Goal: Communication & Community: Ask a question

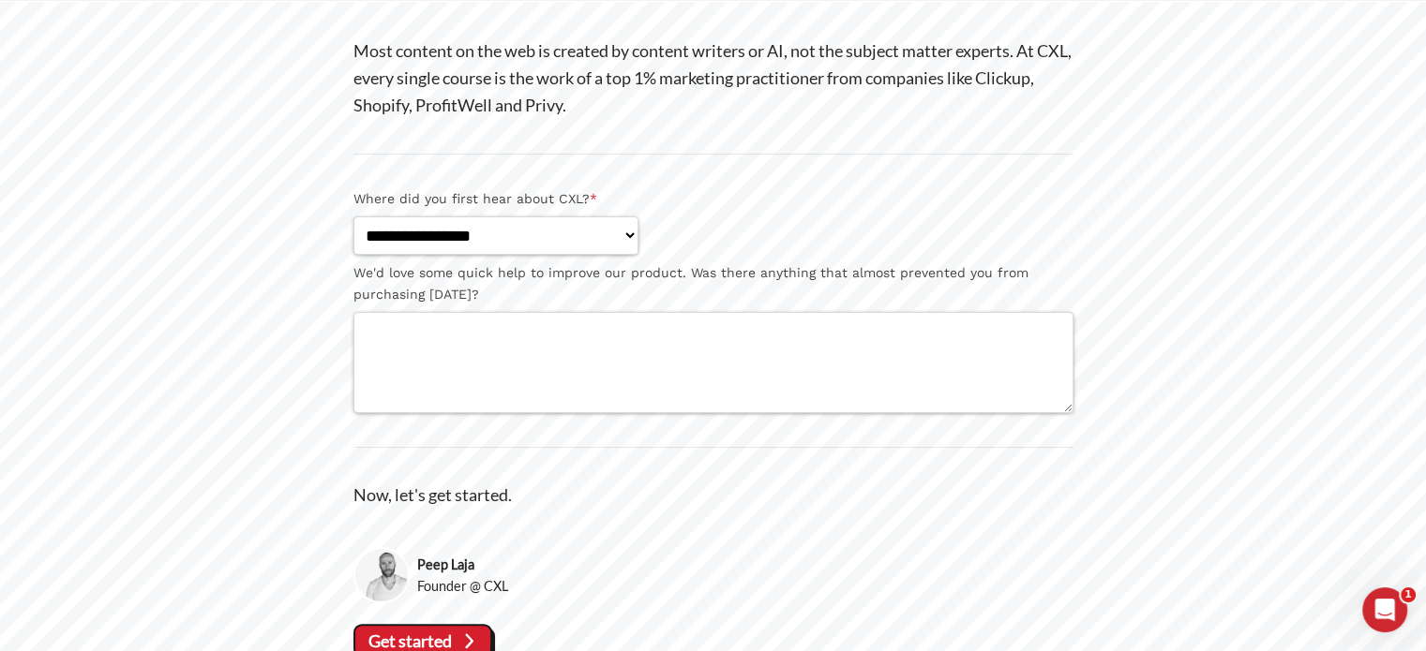
scroll to position [295, 0]
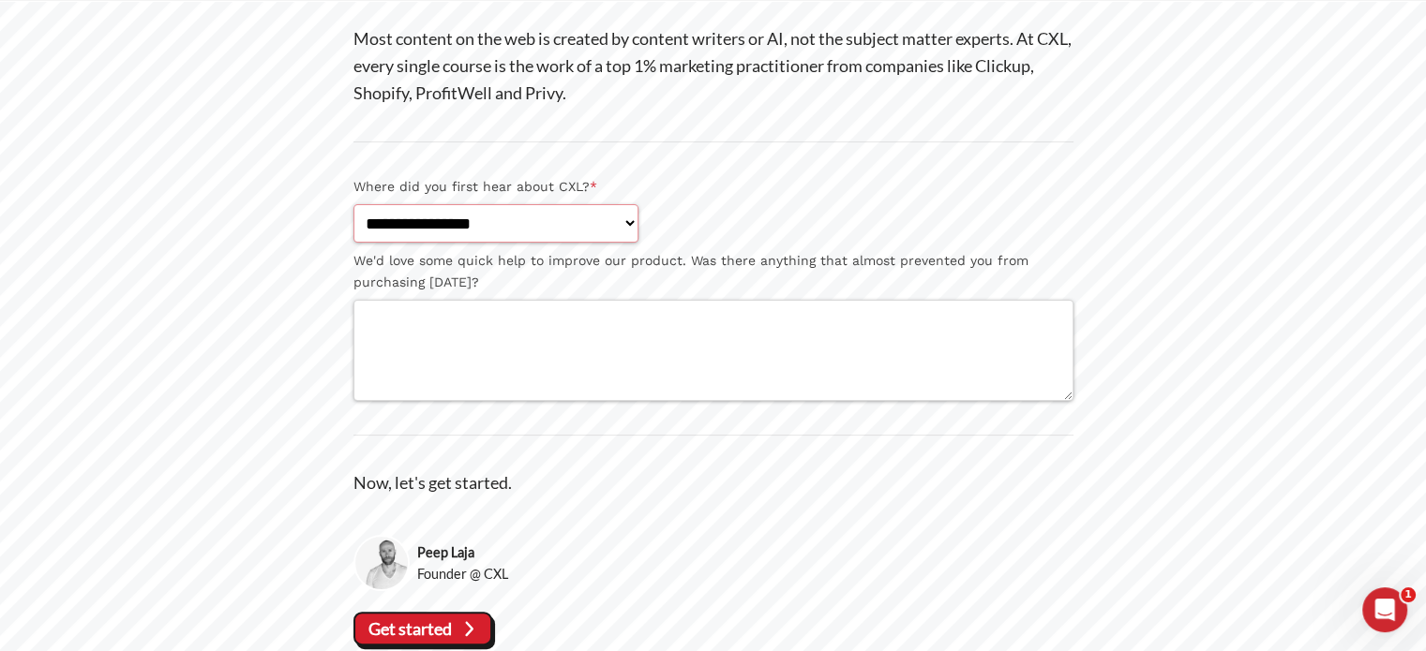
click at [638, 223] on select "**********" at bounding box center [495, 223] width 285 height 38
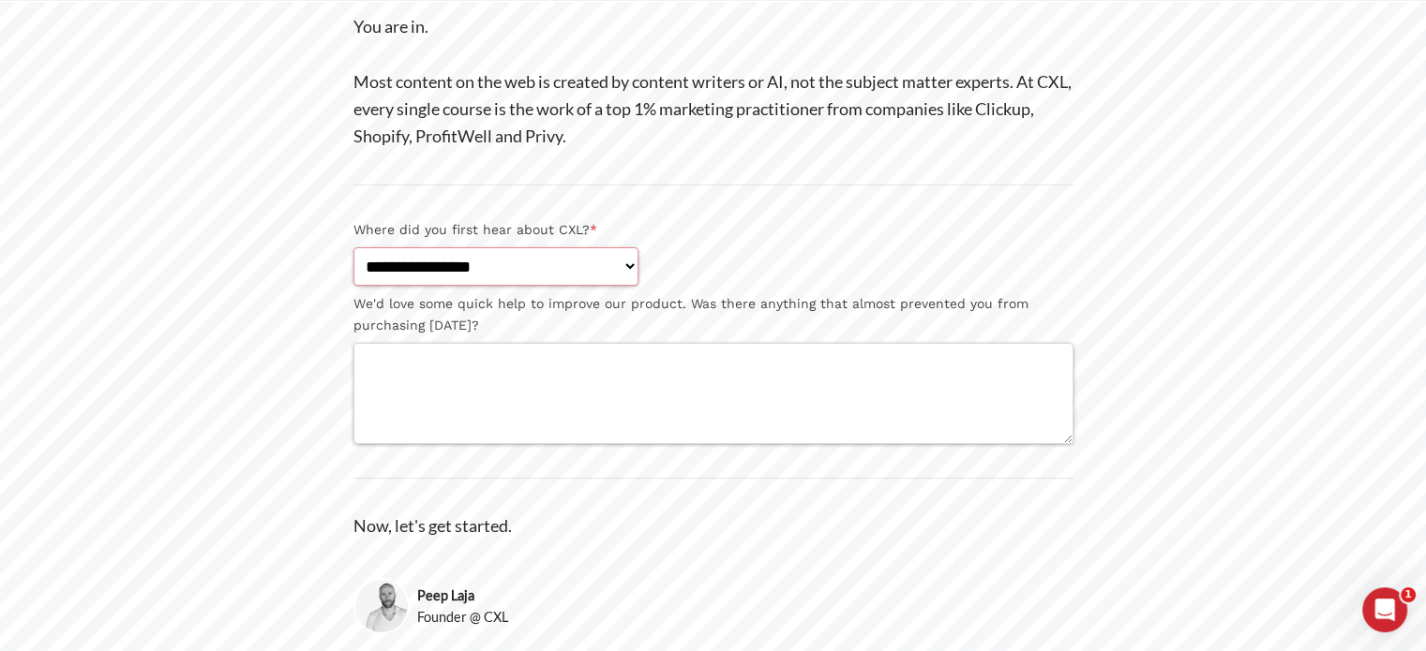
scroll to position [248, 0]
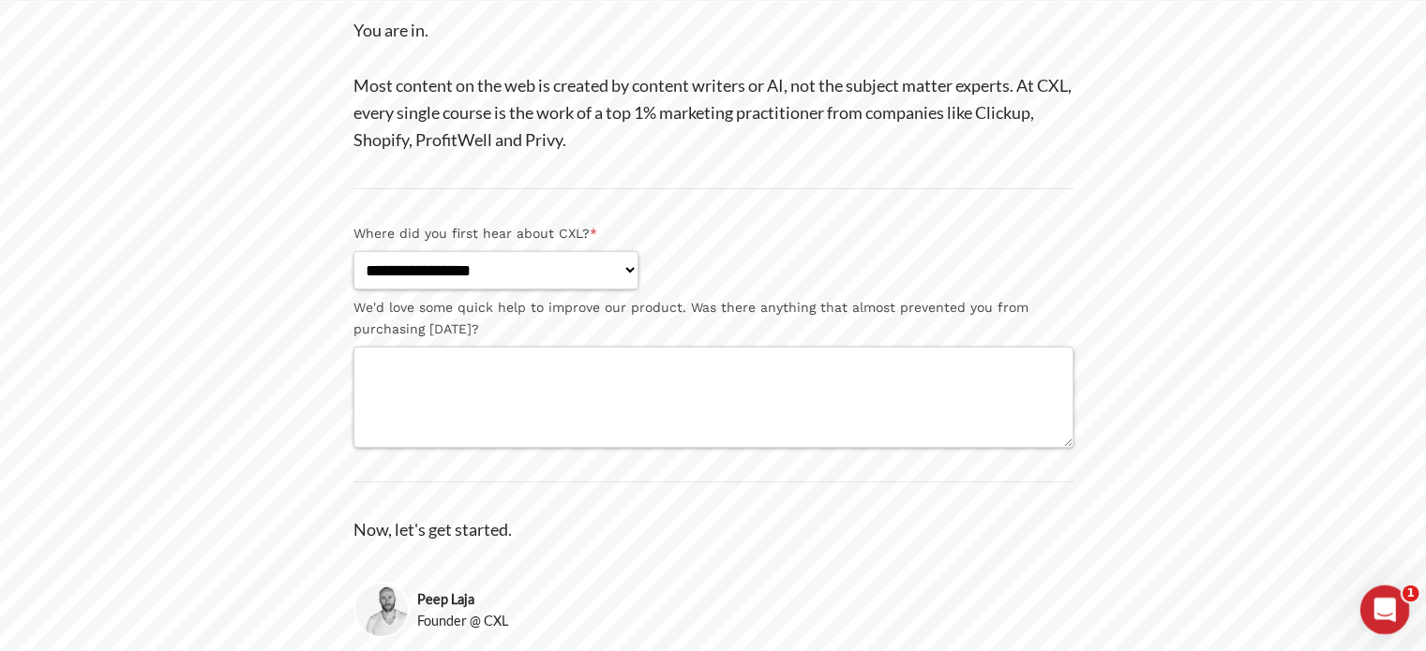
click at [1375, 603] on icon "Open Intercom Messenger" at bounding box center [1382, 607] width 31 height 31
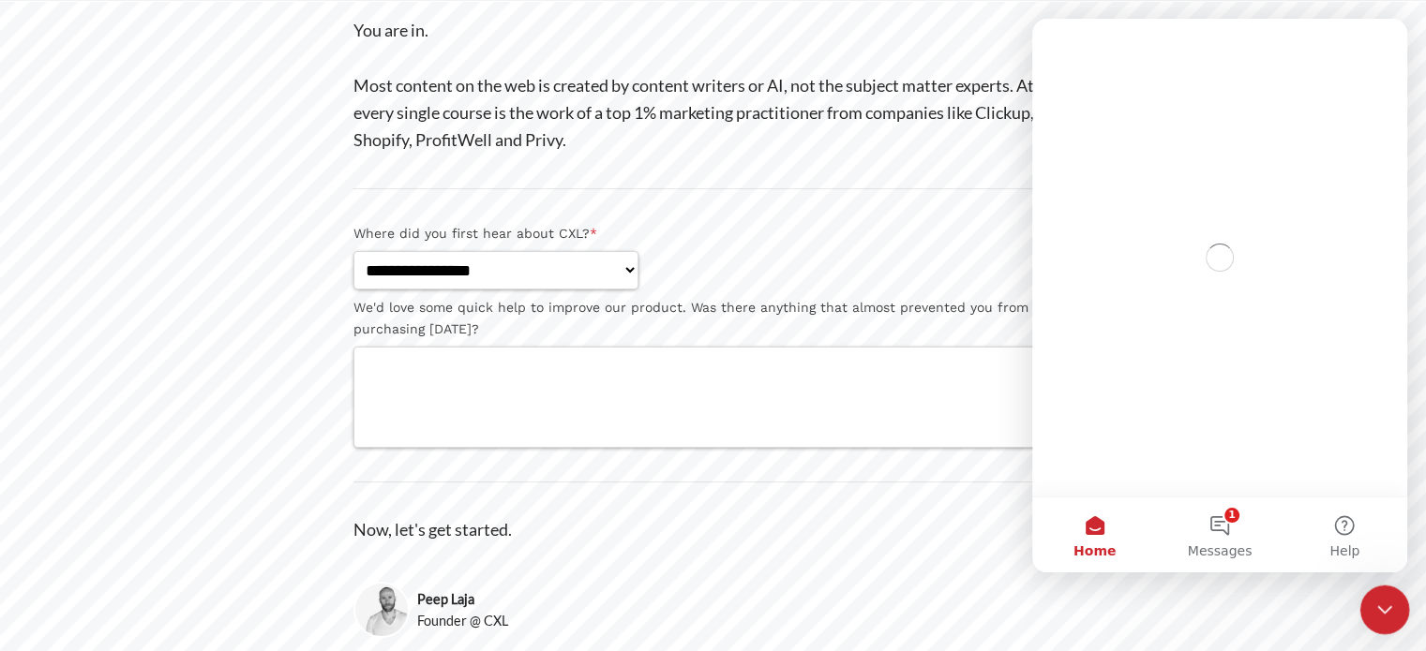
scroll to position [0, 0]
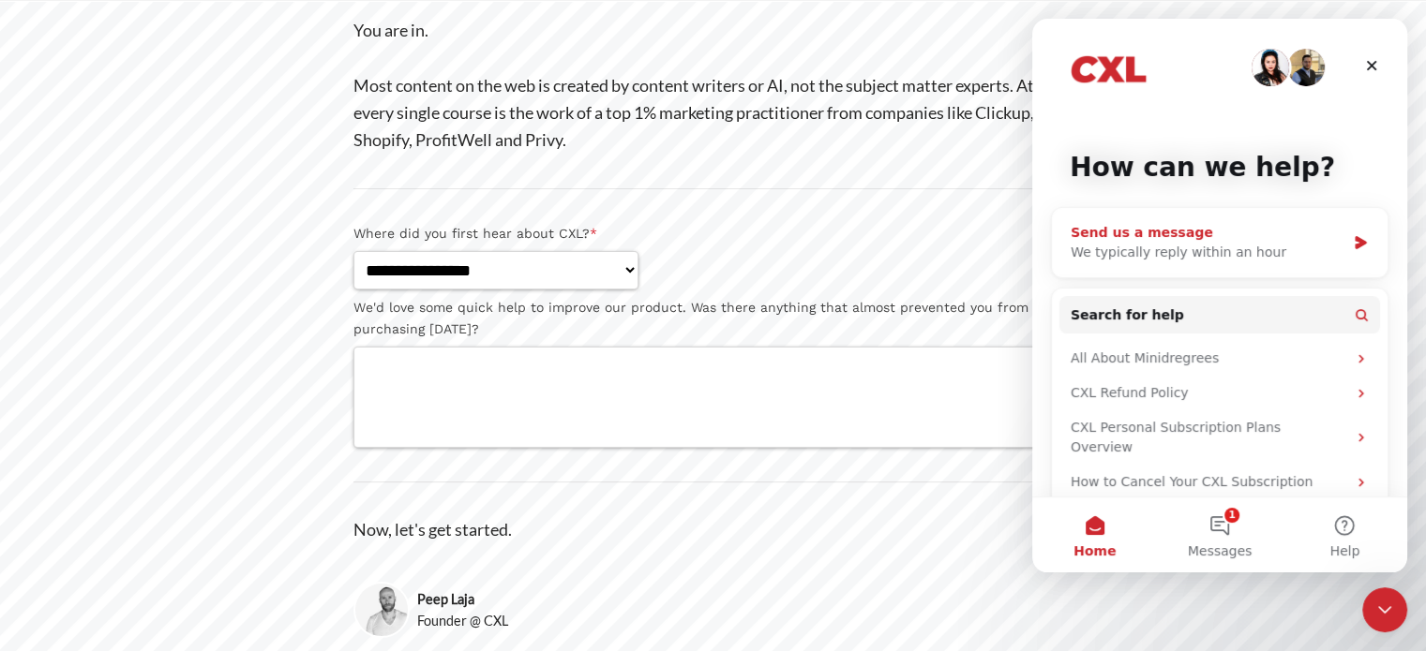
click at [1228, 262] on div "Send us a message We typically reply within an hour" at bounding box center [1220, 242] width 336 height 69
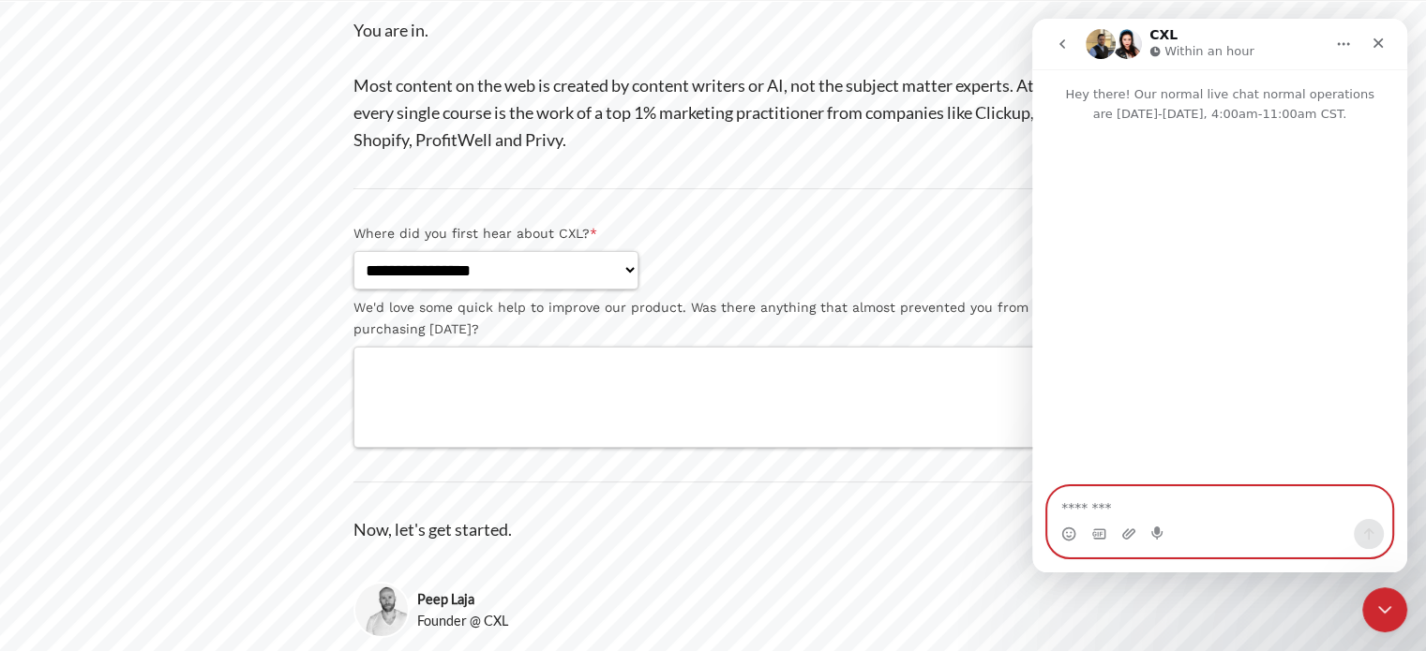
click at [1141, 502] on textarea "Message…" at bounding box center [1219, 503] width 343 height 32
paste textarea "**********"
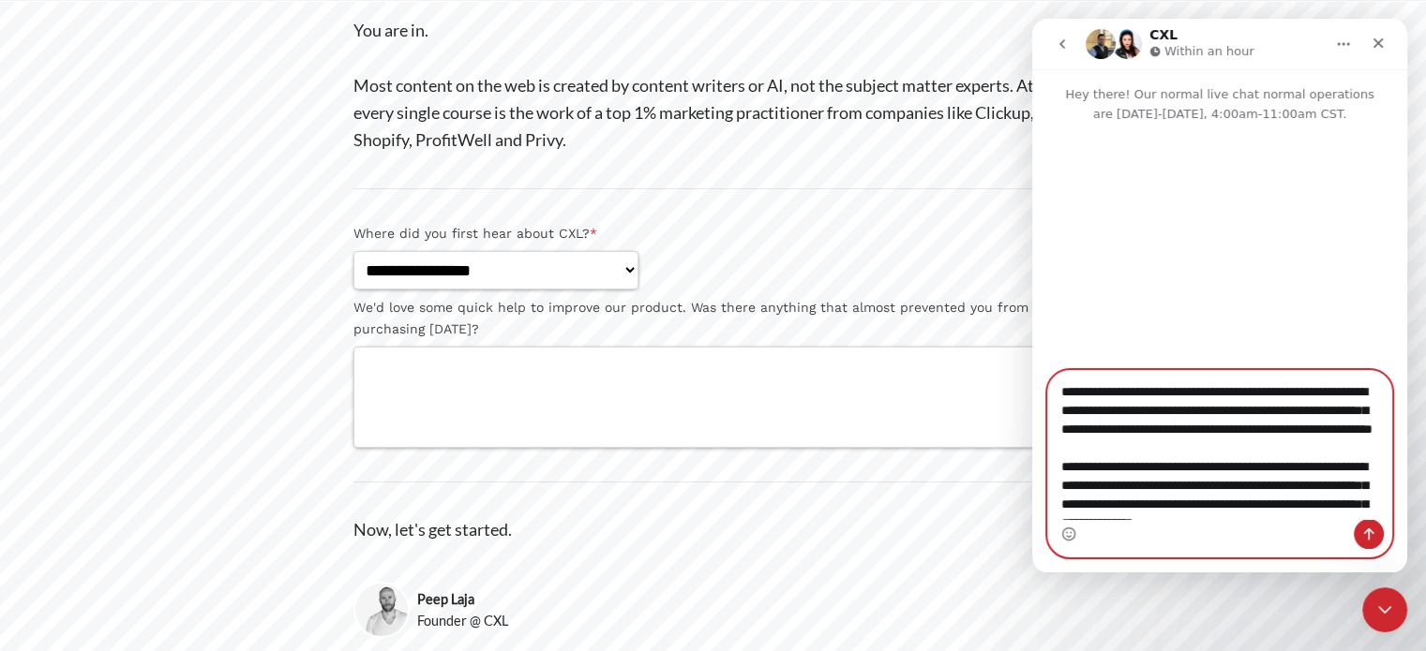
click at [1060, 395] on textarea "**********" at bounding box center [1219, 445] width 343 height 148
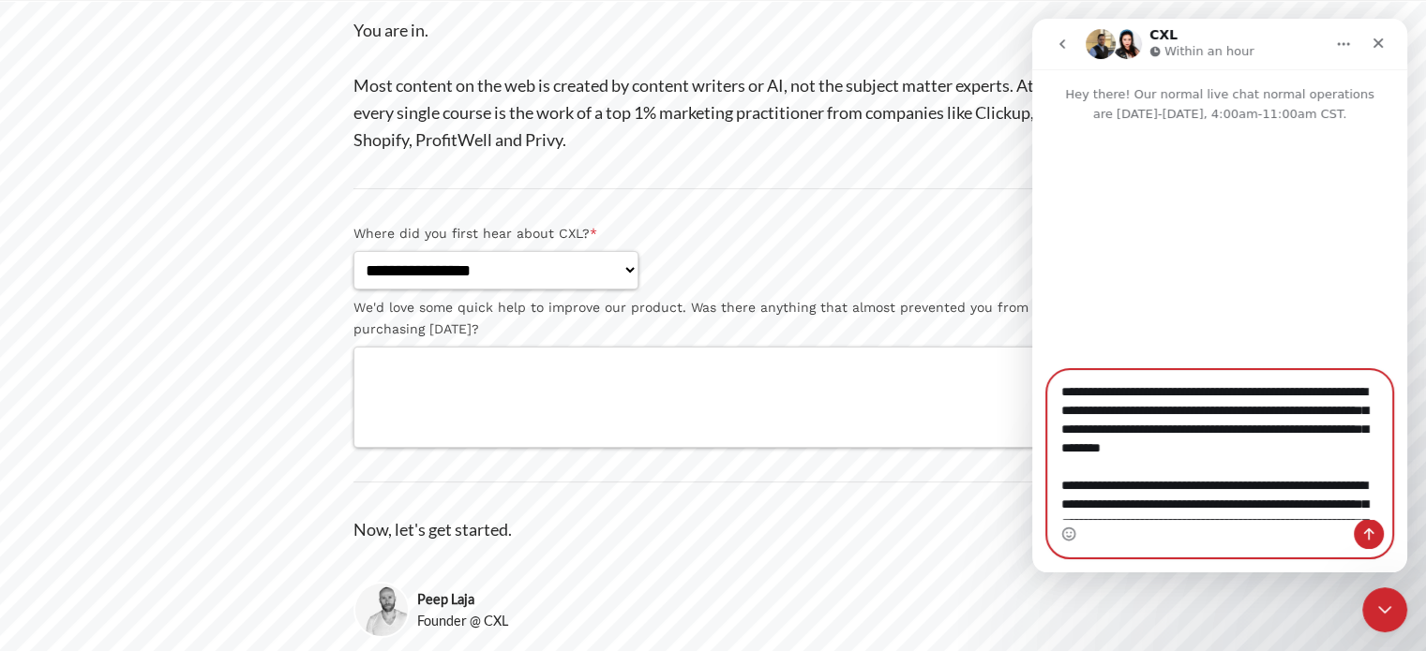
scroll to position [127, 0]
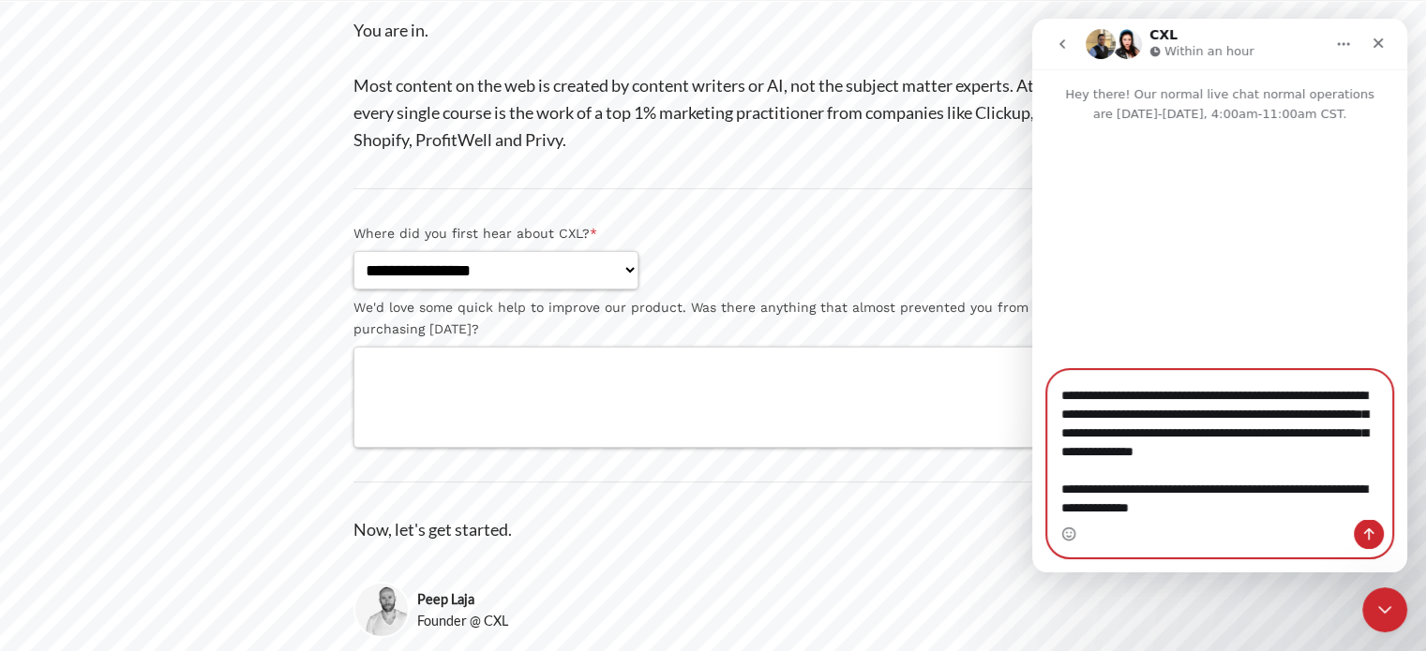
type textarea "**********"
click at [1366, 535] on icon "Send a message…" at bounding box center [1368, 534] width 15 height 15
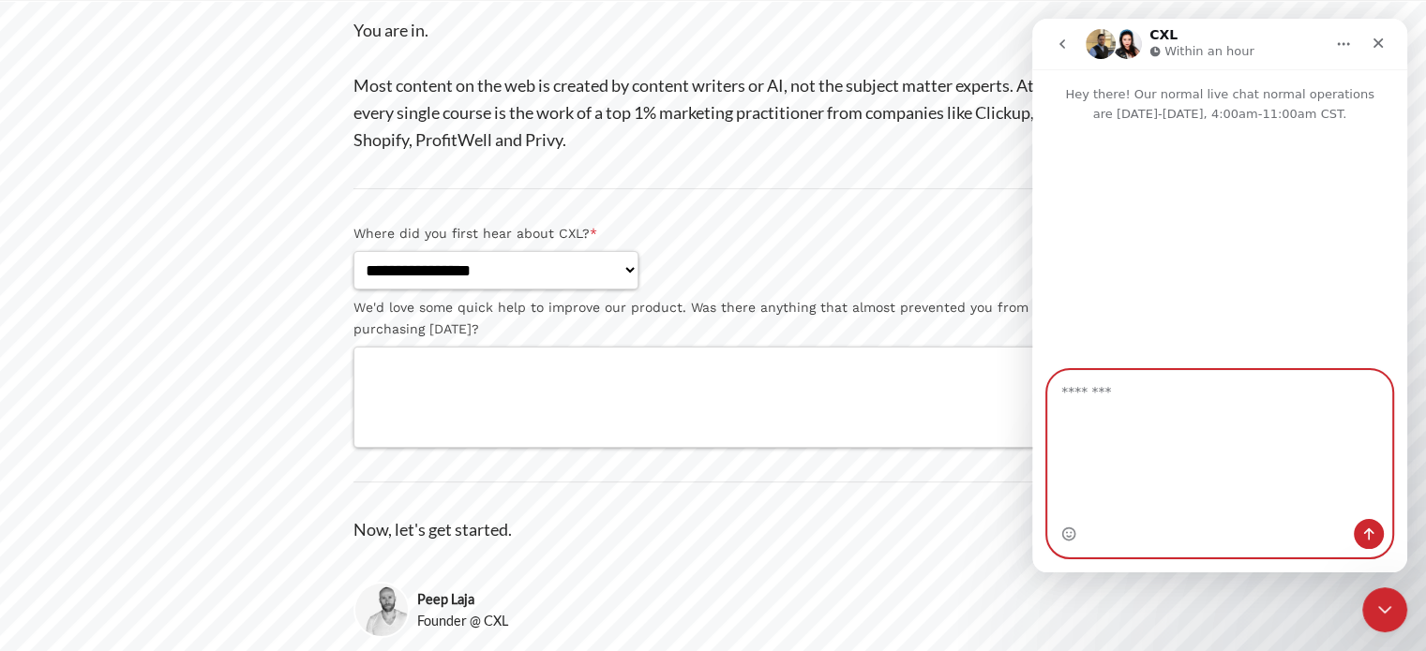
scroll to position [0, 0]
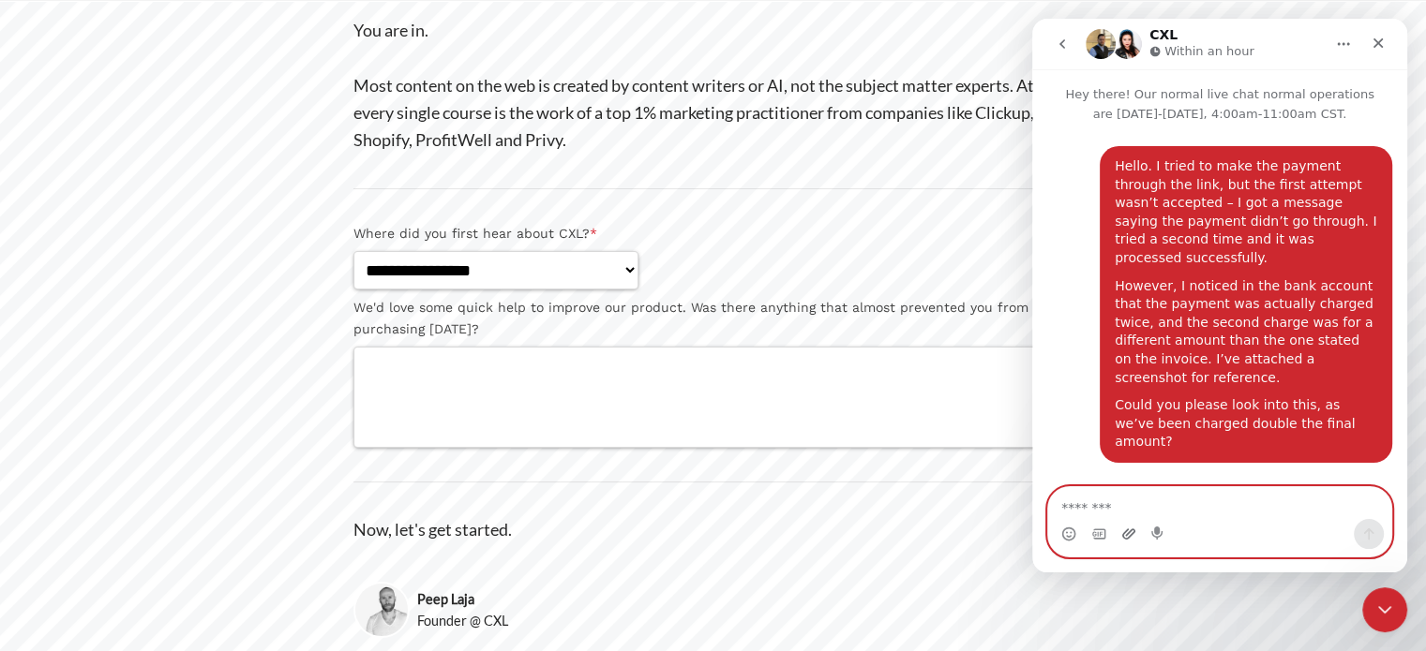
click at [1126, 532] on icon "Upload attachment" at bounding box center [1128, 534] width 13 height 10
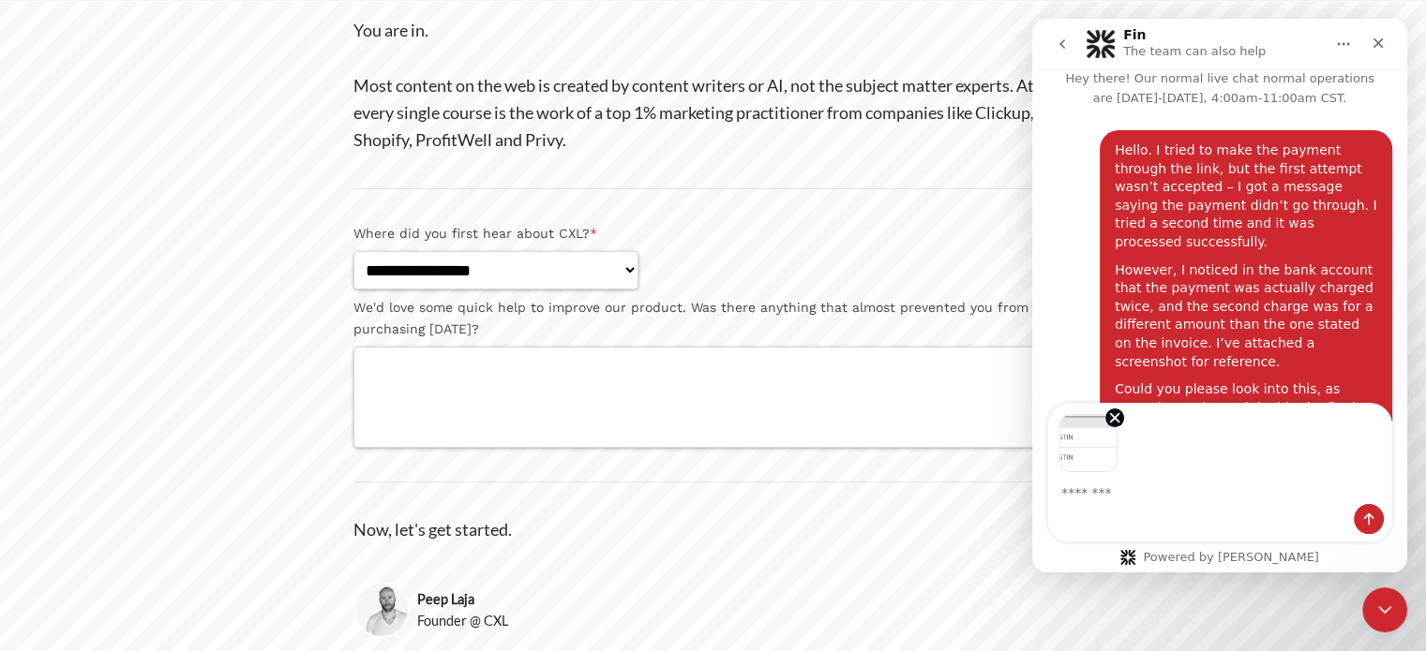
scroll to position [84, 0]
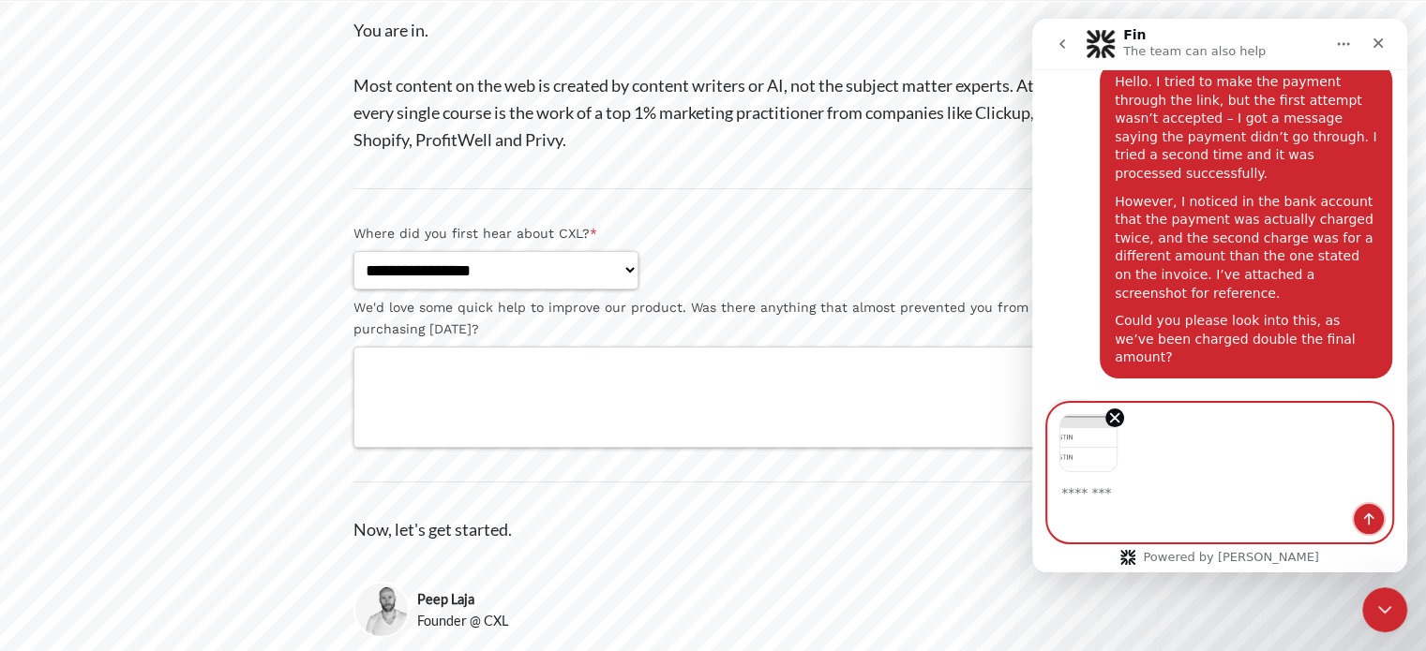
click at [1370, 517] on icon "Send a message…" at bounding box center [1369, 520] width 10 height 12
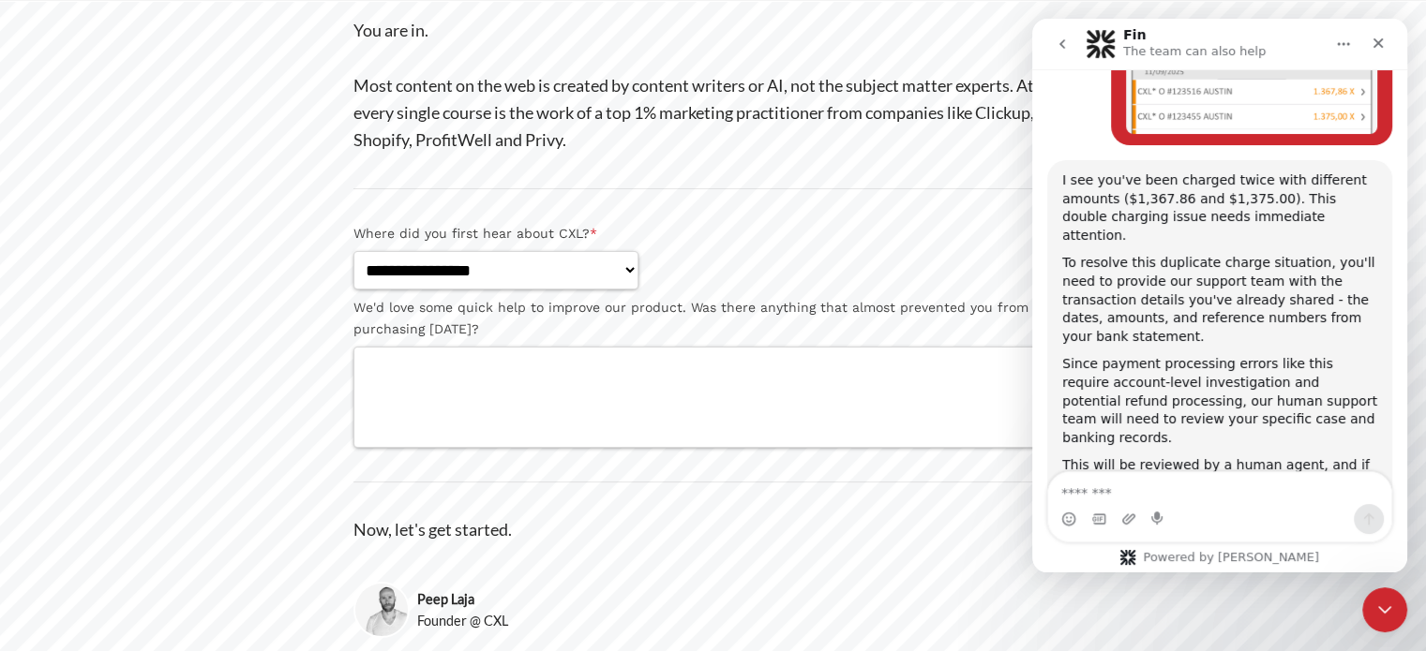
scroll to position [435, 0]
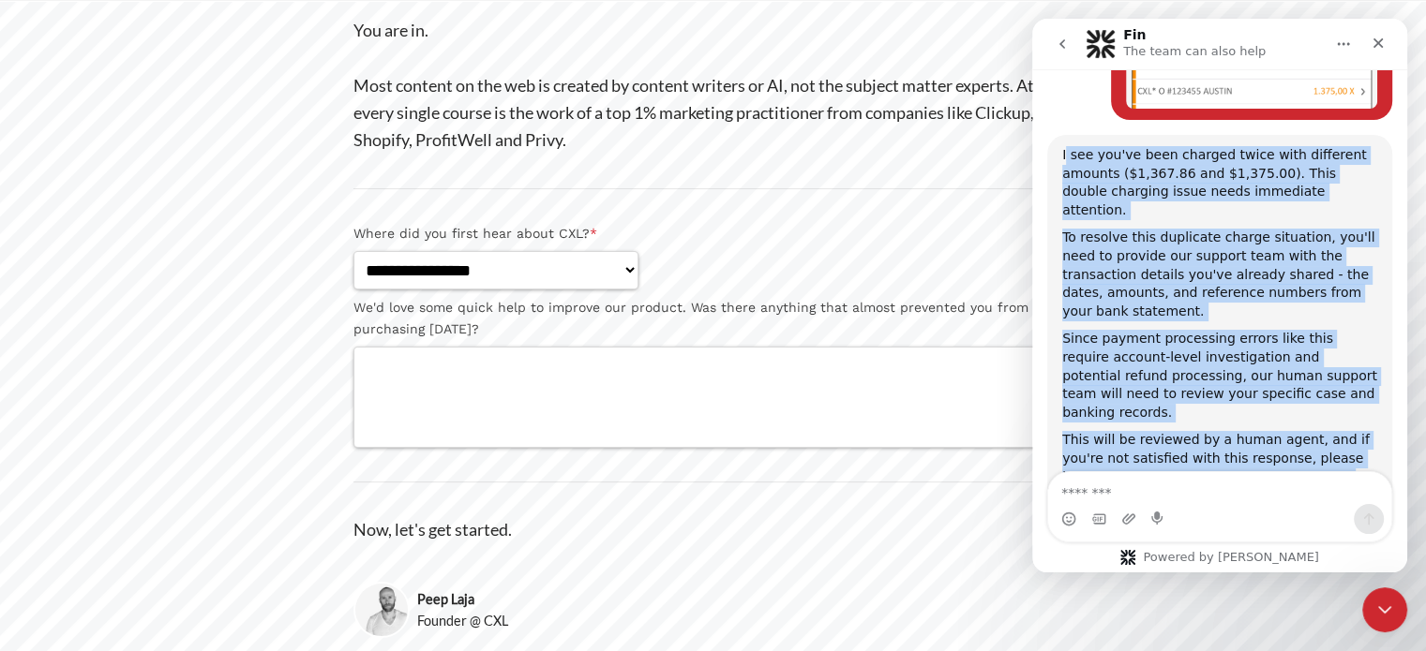
drag, startPoint x: 1064, startPoint y: 98, endPoint x: 1217, endPoint y: 413, distance: 350.1
click at [1217, 413] on div "I see you've been charged twice with different amounts ($1,367.86 and $1,375.00…" at bounding box center [1219, 326] width 345 height 382
copy div "see you've been charged twice with different amounts ($1,367.86 and $1,375.00).…"
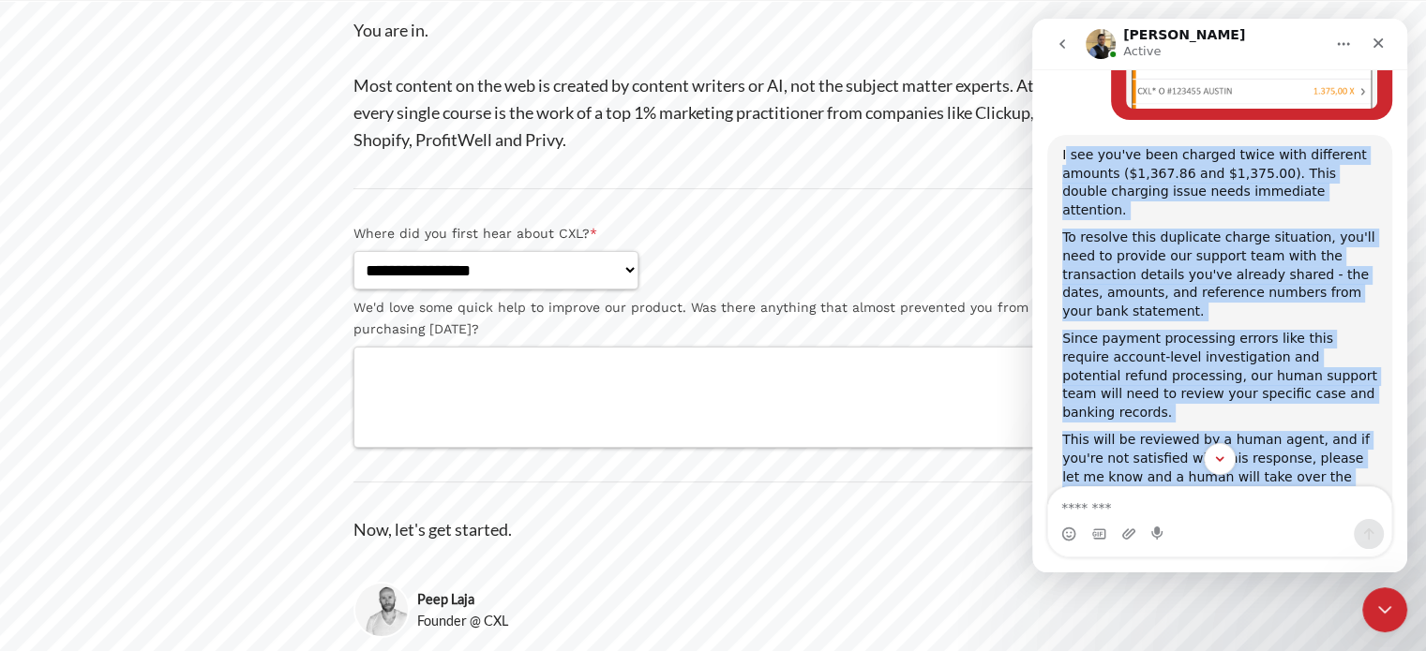
scroll to position [592, 0]
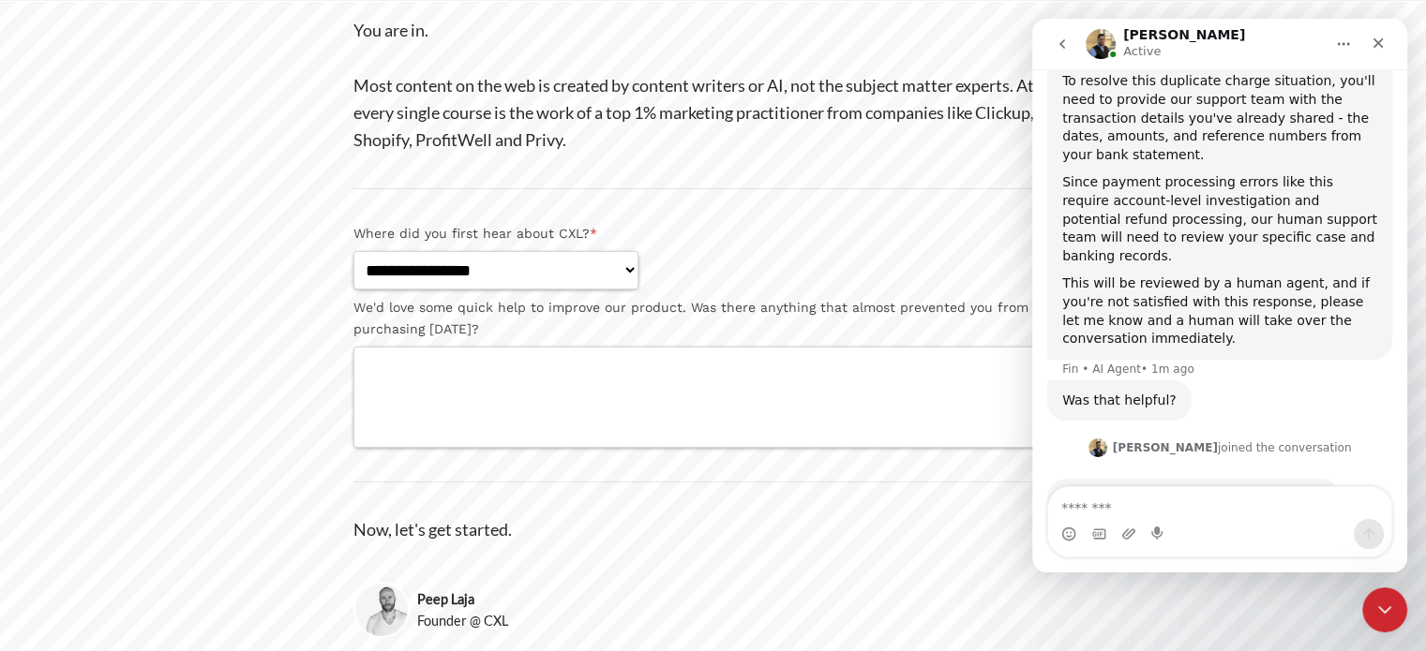
drag, startPoint x: 1256, startPoint y: 423, endPoint x: 1043, endPoint y: 404, distance: 213.6
click at [1043, 404] on div "Hello. I tried to make the payment through the link, but the first attempt wasn…" at bounding box center [1219, 63] width 375 height 1069
copy div "Hey [PERSON_NAME], thanks for reaching out! Let me take a look at this and help…"
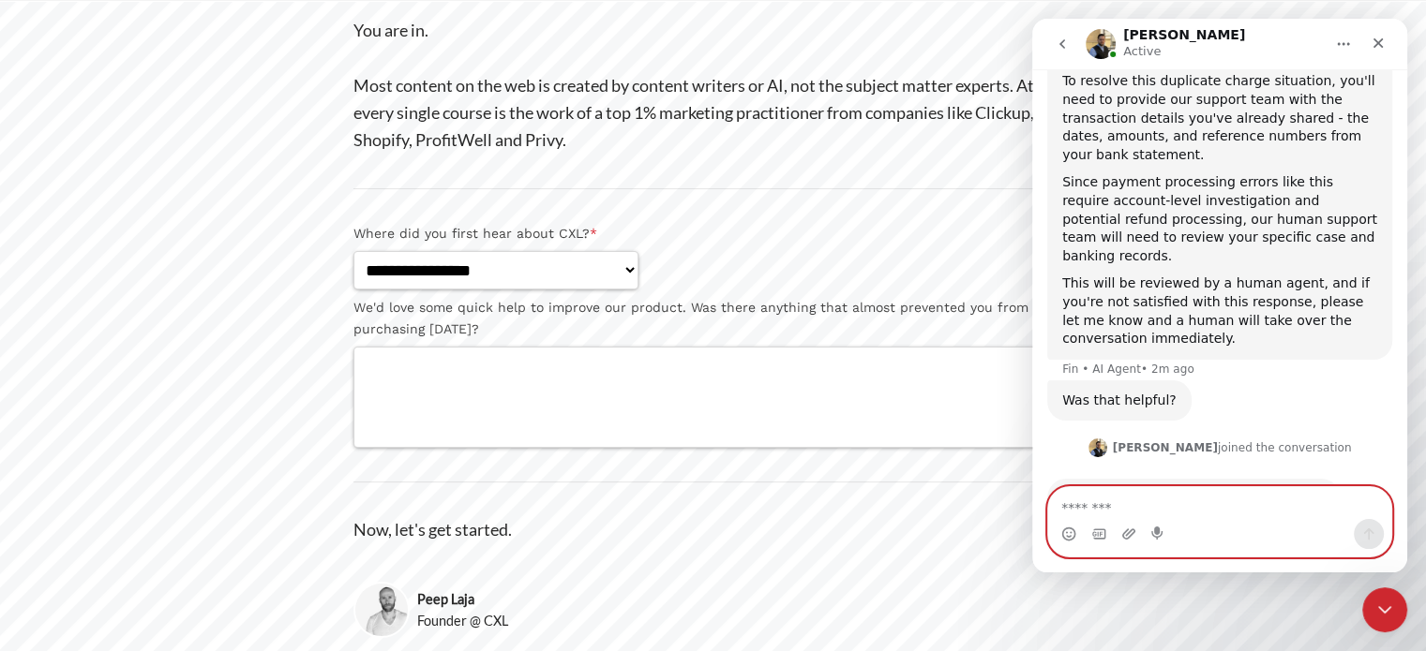
click at [1261, 517] on textarea "Message…" at bounding box center [1219, 503] width 343 height 32
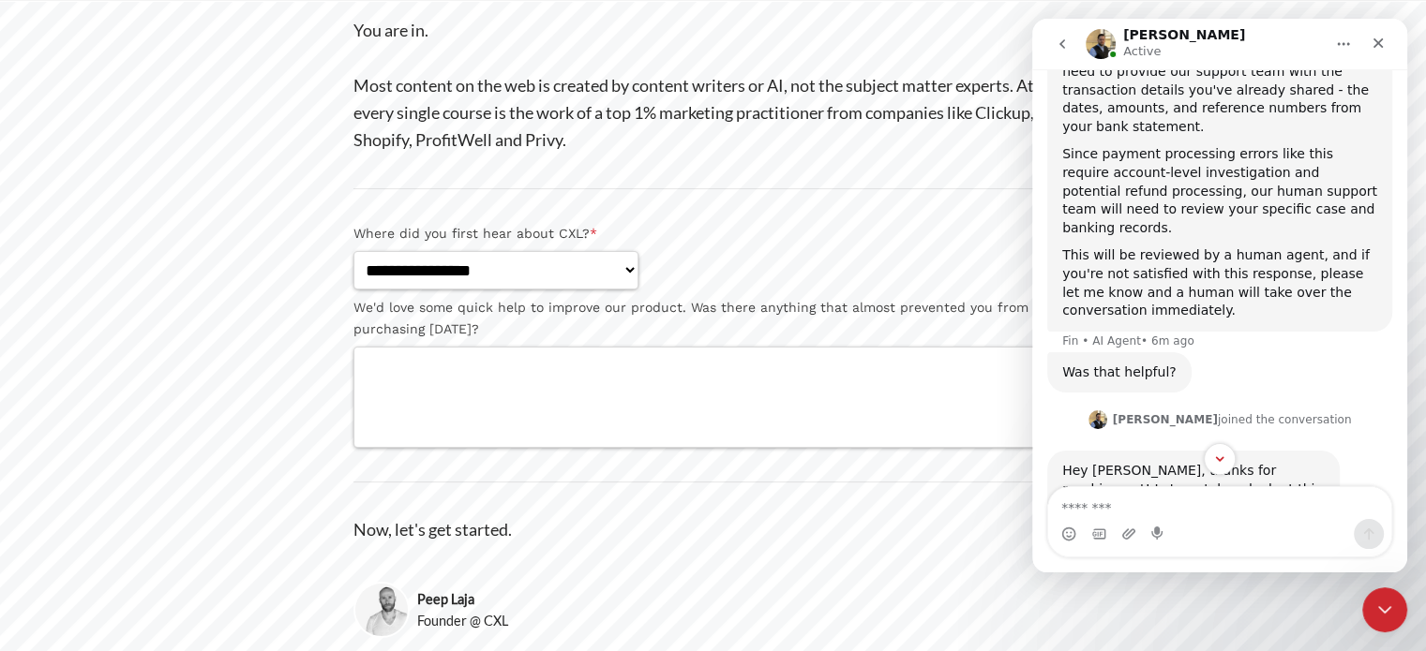
scroll to position [690, 0]
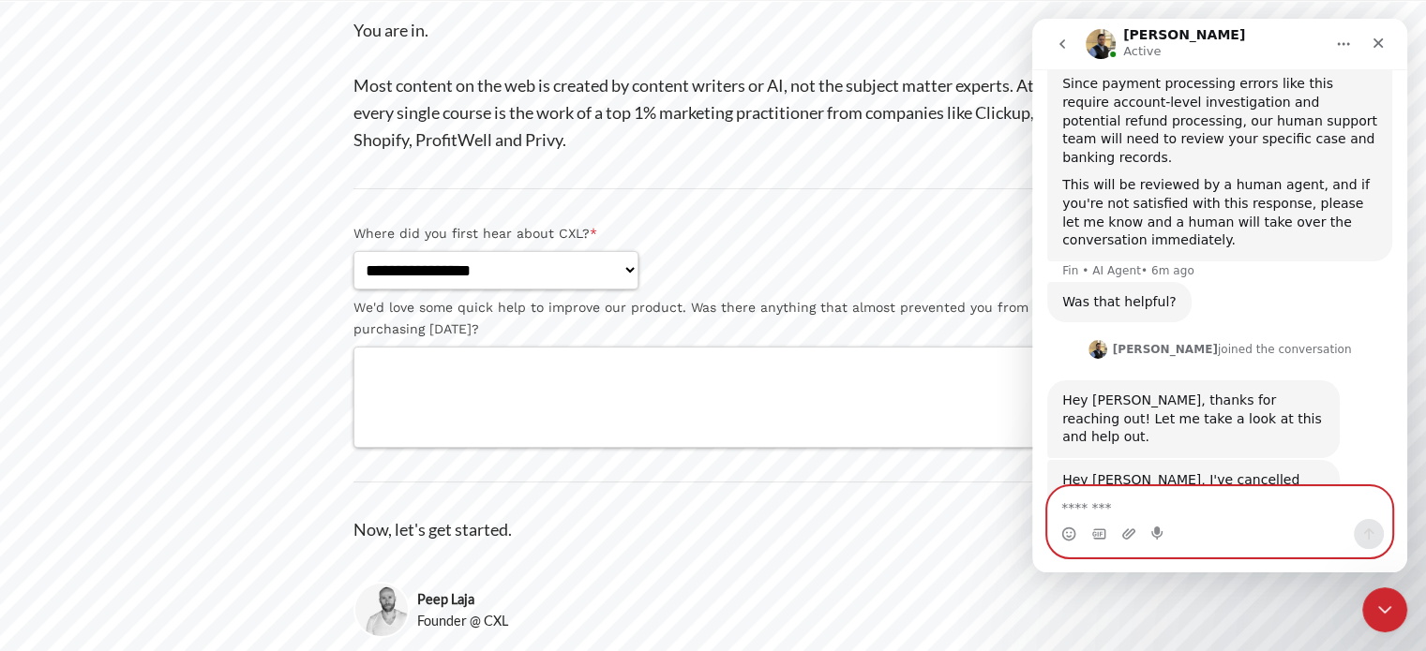
click at [1158, 502] on textarea "Message…" at bounding box center [1219, 503] width 343 height 32
click at [1145, 509] on textarea "**********" at bounding box center [1219, 503] width 343 height 32
drag, startPoint x: 1232, startPoint y: 504, endPoint x: 992, endPoint y: 522, distance: 240.6
click at [1032, 522] on html "[PERSON_NAME] Active Hey there! Our normal live chat normal operations are [DAT…" at bounding box center [1219, 296] width 375 height 554
paste textarea "*********"
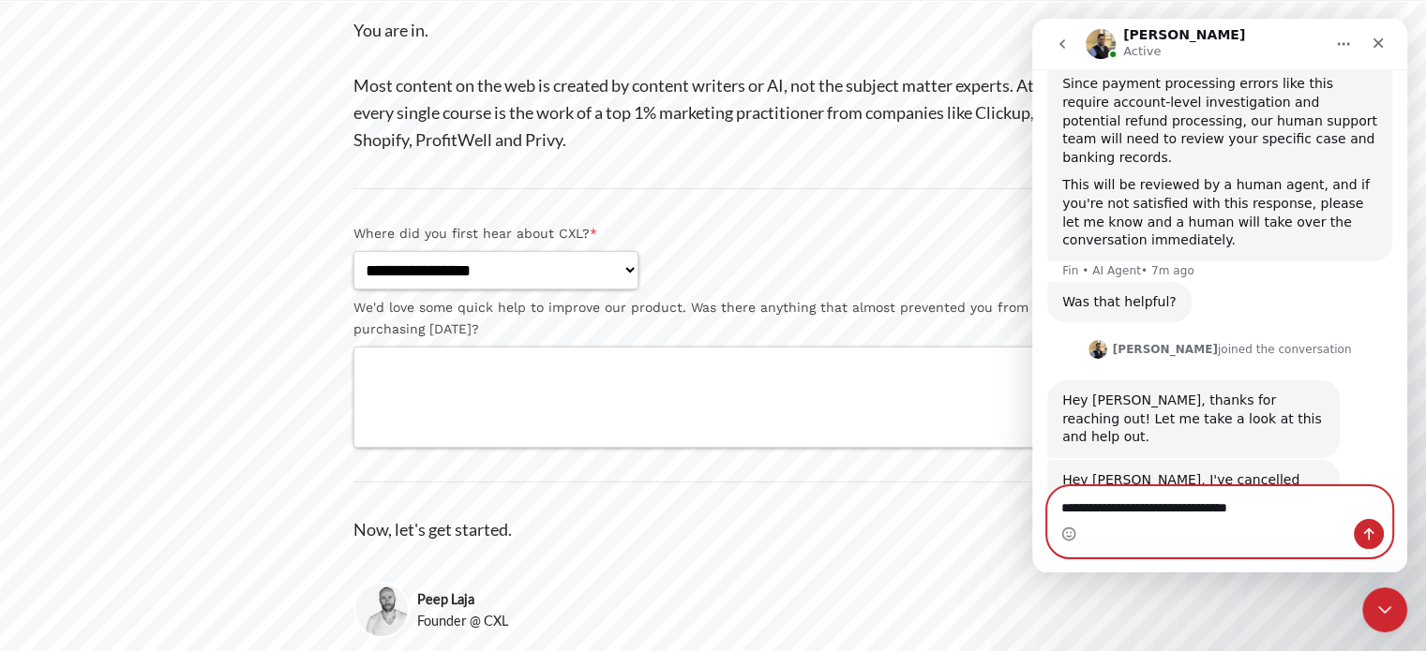
type textarea "**********"
click at [1374, 527] on icon "Send a message…" at bounding box center [1368, 534] width 15 height 15
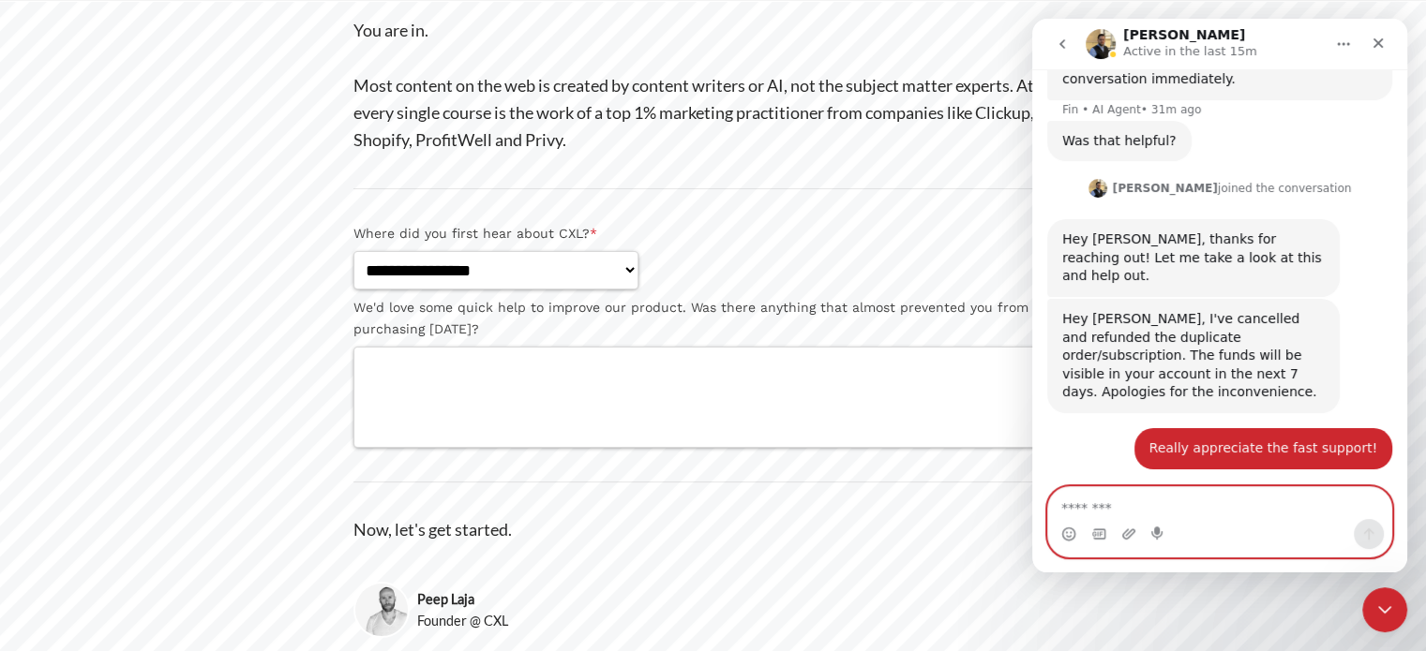
scroll to position [913, 0]
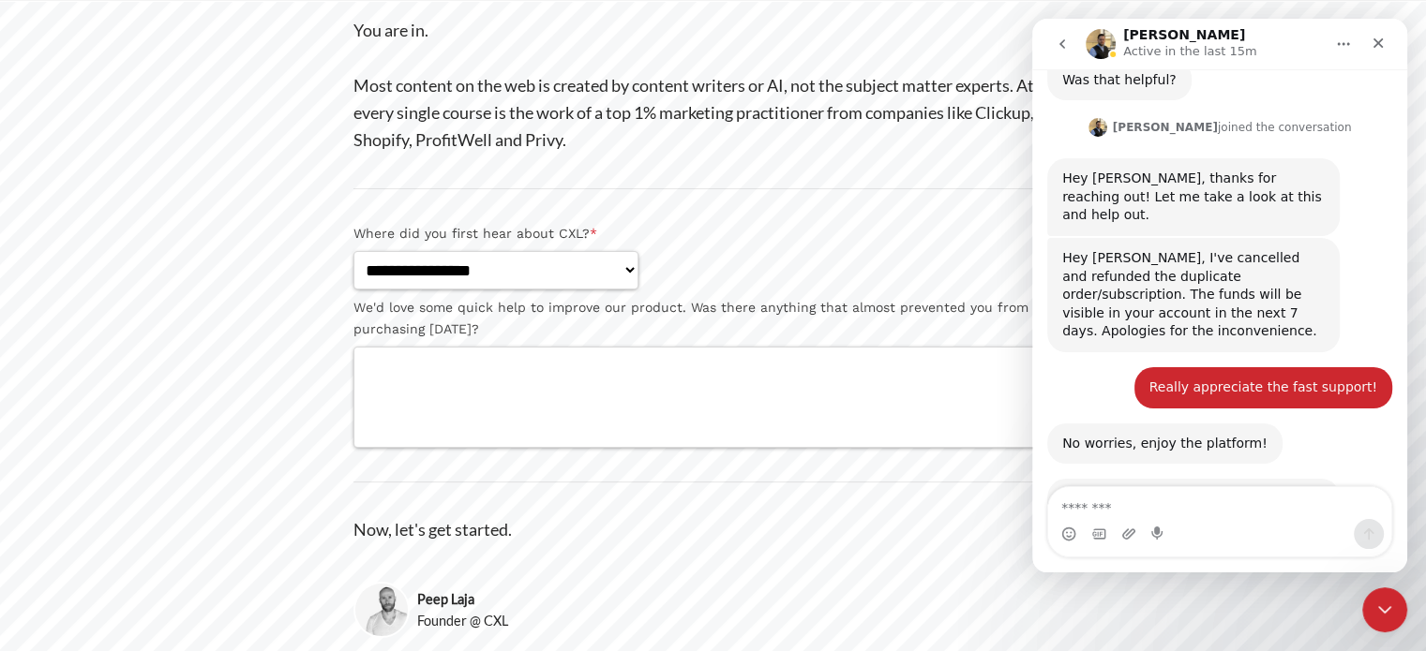
drag, startPoint x: 1226, startPoint y: 430, endPoint x: 1050, endPoint y: 374, distance: 185.0
click at [1050, 479] on div "This ticket has been closed, but don't worry. If you need assistance, you can r…" at bounding box center [1193, 536] width 292 height 114
copy div "This ticket has been closed, but don't worry. If you need assistance, you can r…"
